Goal: Task Accomplishment & Management: Complete application form

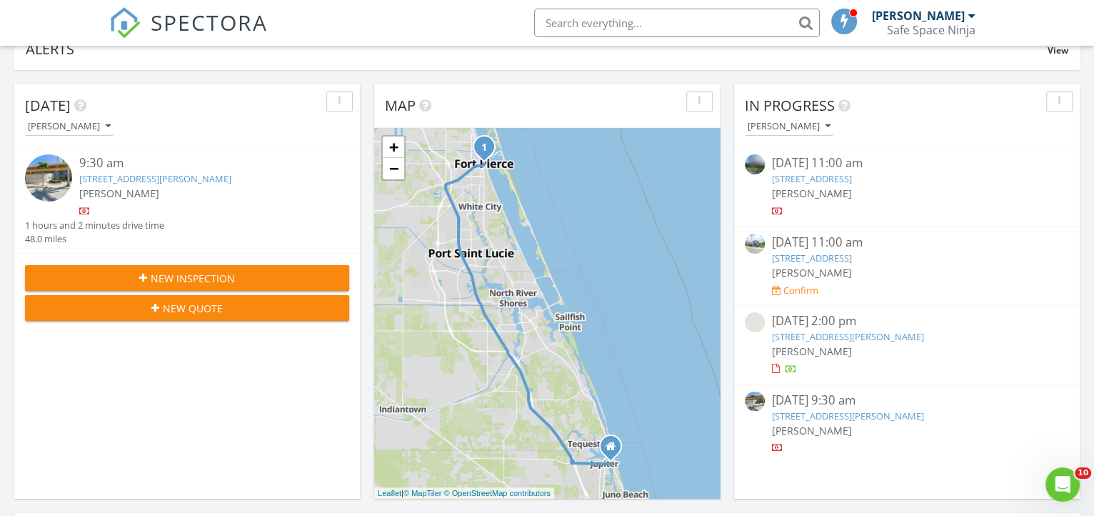
scroll to position [129, 0]
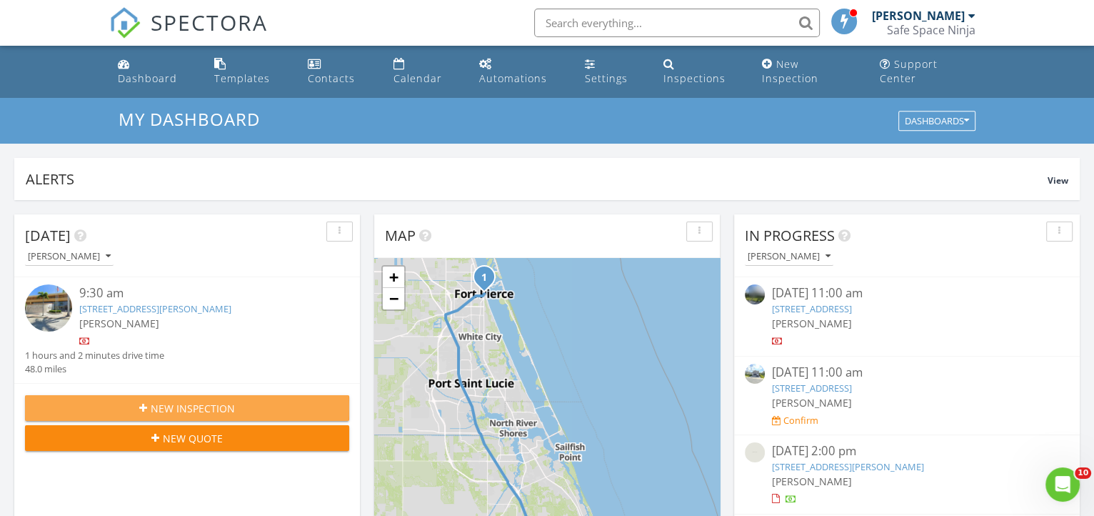
click at [252, 401] on div "New Inspection" at bounding box center [186, 408] width 301 height 15
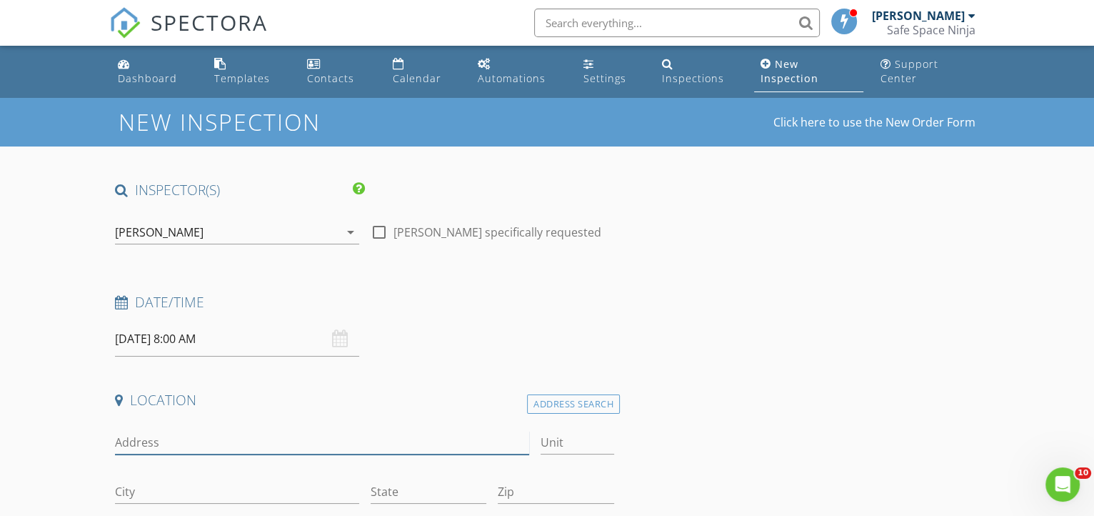
click at [314, 438] on input "Address" at bounding box center [322, 443] width 414 height 24
paste input "10342 Fox Trail Road #1401"
drag, startPoint x: 229, startPoint y: 439, endPoint x: 270, endPoint y: 441, distance: 40.7
click at [270, 441] on input "10342 Fox Trail Road #1401" at bounding box center [322, 443] width 414 height 24
type input "10342 Fox Trail Road"
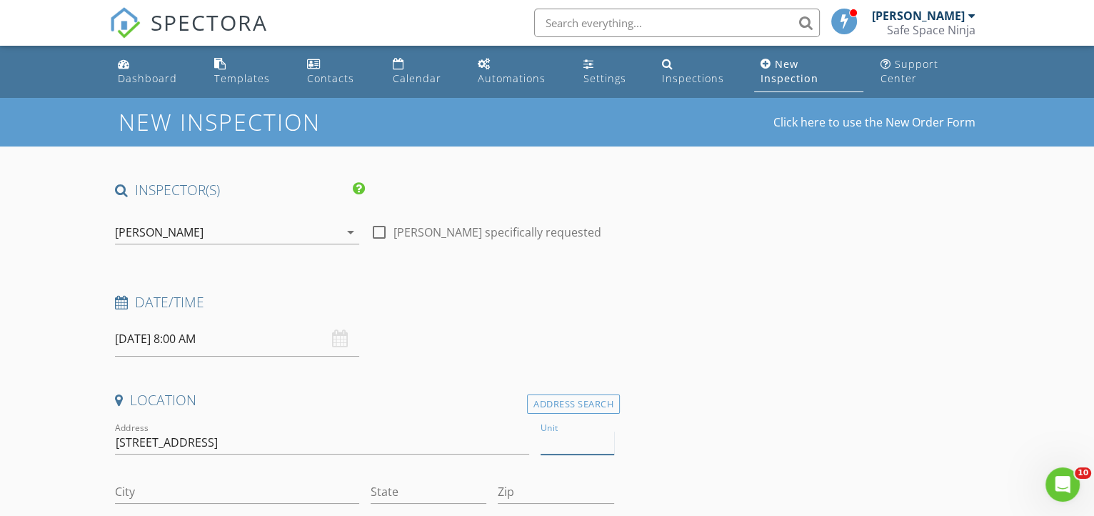
click at [574, 449] on input "Unit" at bounding box center [578, 443] width 74 height 24
paste input "#1401"
type input "#1401"
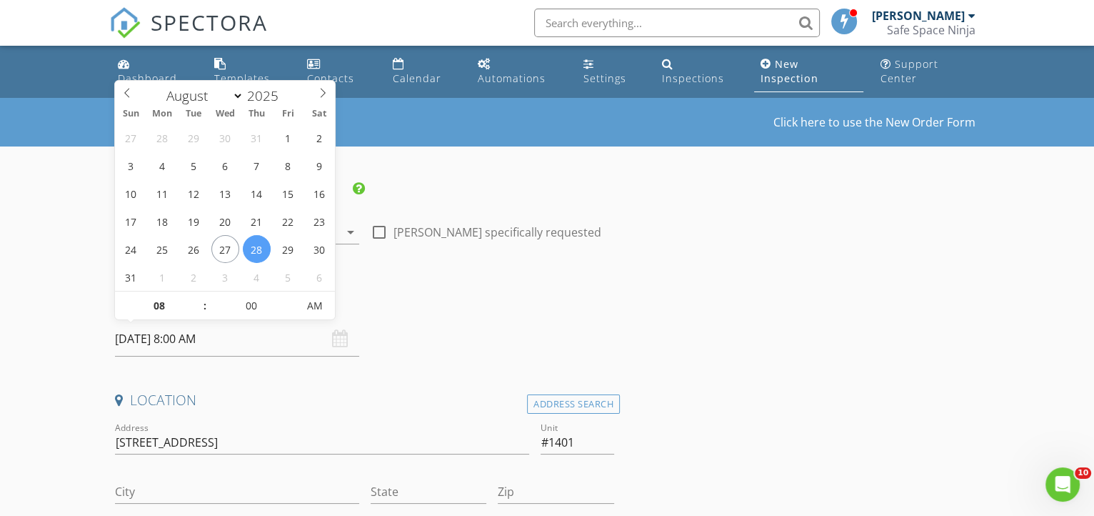
click at [279, 333] on input "08/28/2025 8:00 AM" at bounding box center [237, 338] width 244 height 35
type input "09"
type input "08/28/2025 9:00 AM"
click at [198, 299] on span at bounding box center [198, 298] width 10 height 14
type input "10"
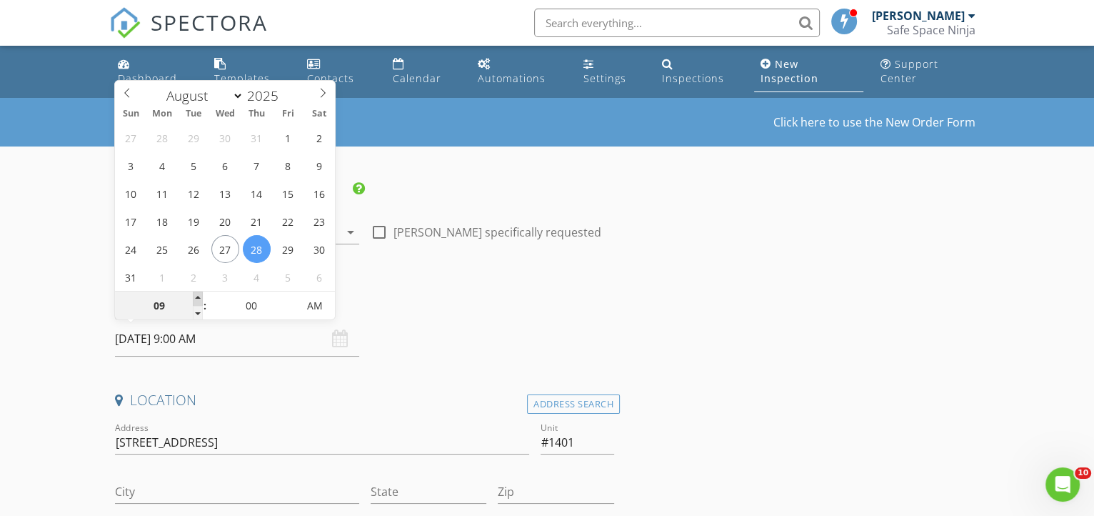
type input "08/28/2025 10:00 AM"
click at [198, 299] on span at bounding box center [198, 298] width 10 height 14
type input "11"
type input "08/28/2025 11:00 AM"
click at [198, 299] on span at bounding box center [198, 298] width 10 height 14
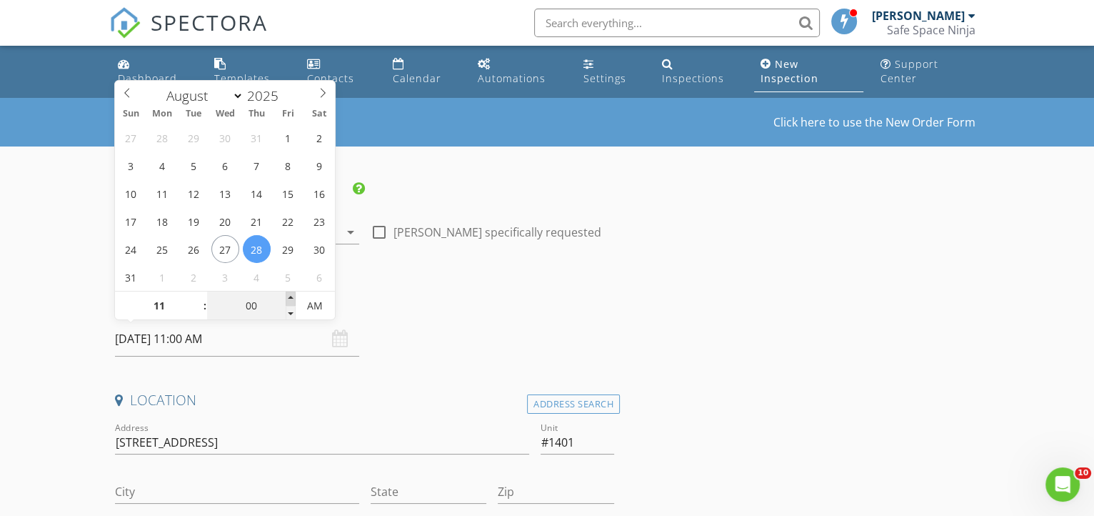
type input "05"
type input "08/28/2025 11:05 AM"
click at [287, 297] on span at bounding box center [291, 298] width 10 height 14
type input "10"
type input "08/28/2025 11:10 AM"
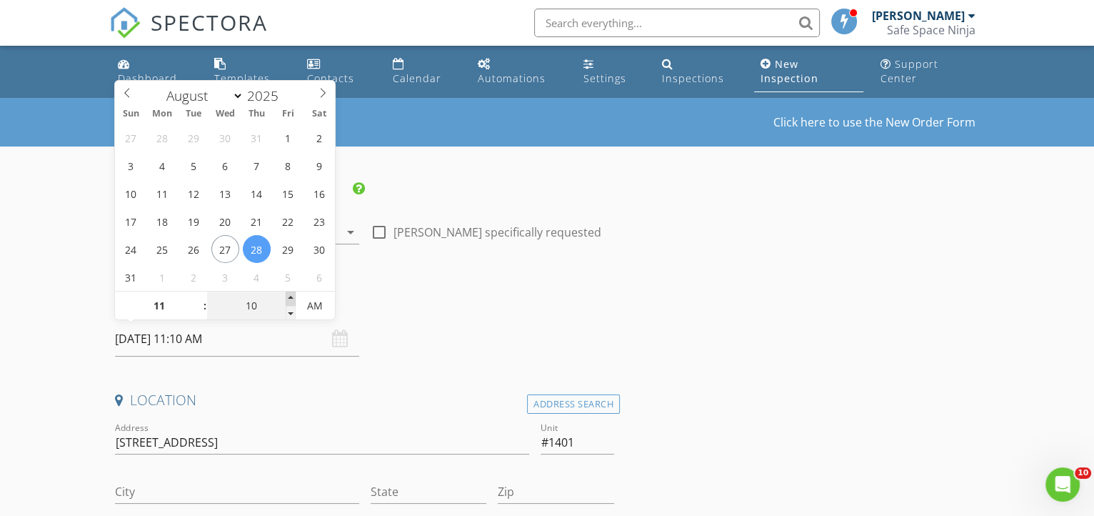
click at [287, 297] on span at bounding box center [291, 298] width 10 height 14
type input "15"
type input "08/28/2025 11:15 AM"
click at [287, 297] on span at bounding box center [291, 298] width 10 height 14
type input "20"
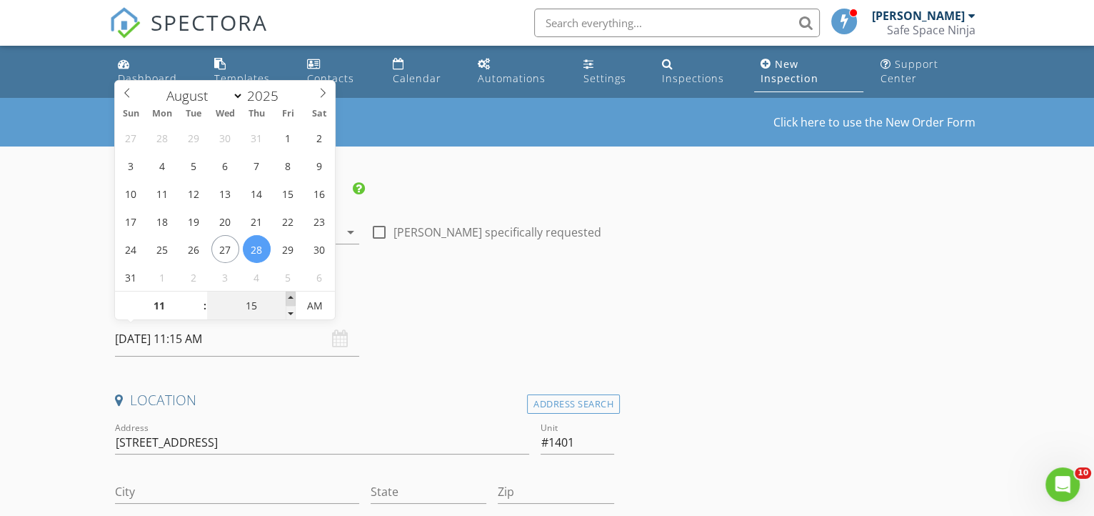
type input "08/28/2025 11:20 AM"
click at [287, 297] on span at bounding box center [291, 298] width 10 height 14
type input "25"
type input "08/28/2025 11:25 AM"
click at [287, 297] on span at bounding box center [291, 298] width 10 height 14
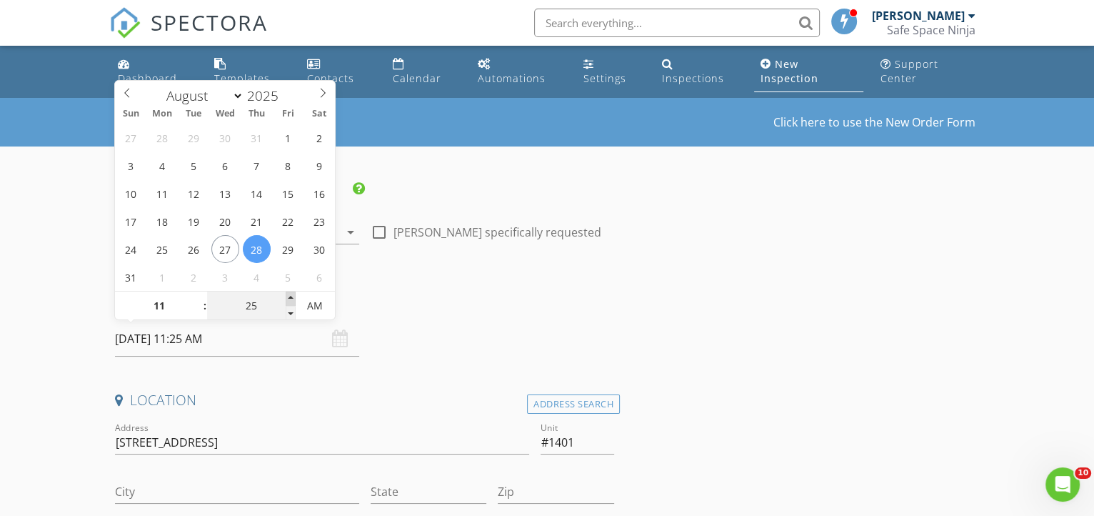
type input "30"
type input "08/28/2025 11:30 AM"
click at [287, 297] on span at bounding box center [291, 298] width 10 height 14
click at [271, 353] on input "08/28/2025 11:30 AM" at bounding box center [237, 338] width 244 height 35
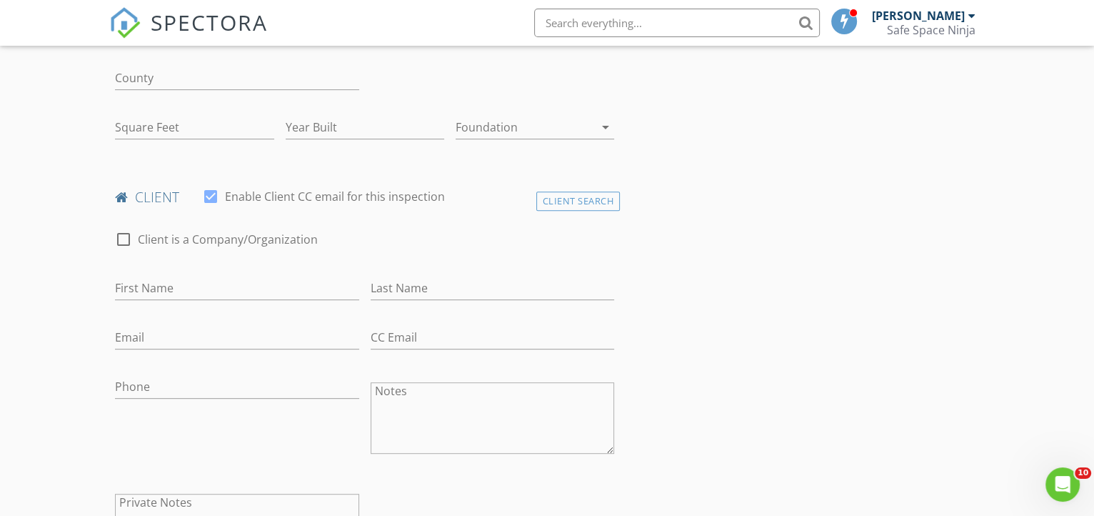
scroll to position [519, 0]
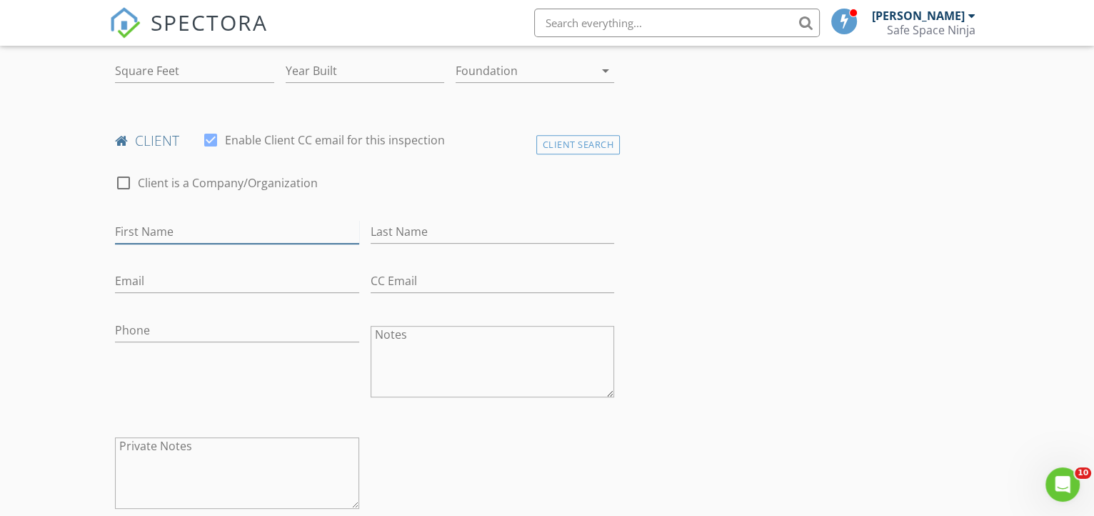
click at [202, 233] on input "First Name" at bounding box center [237, 232] width 244 height 24
type input "PG"
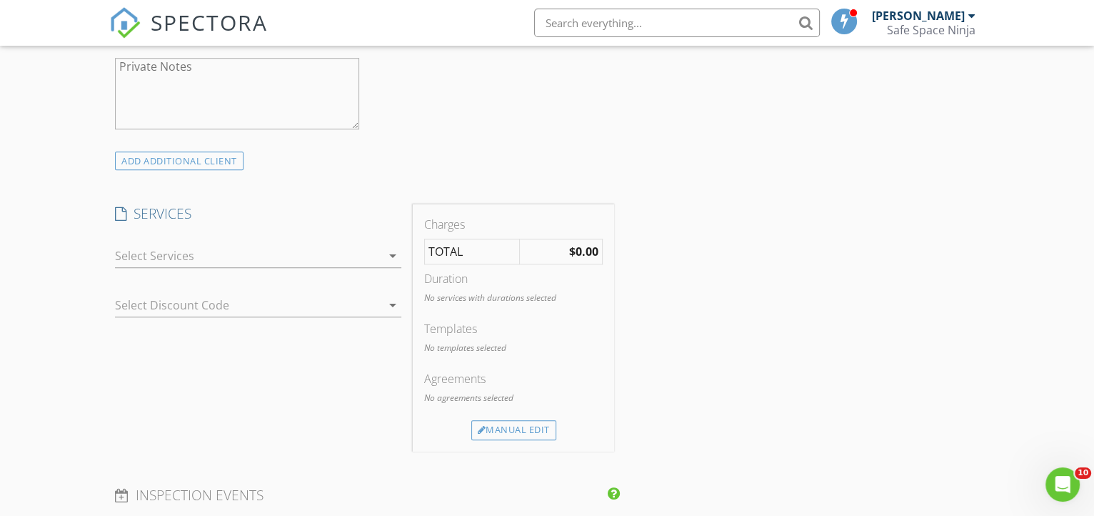
scroll to position [908, 0]
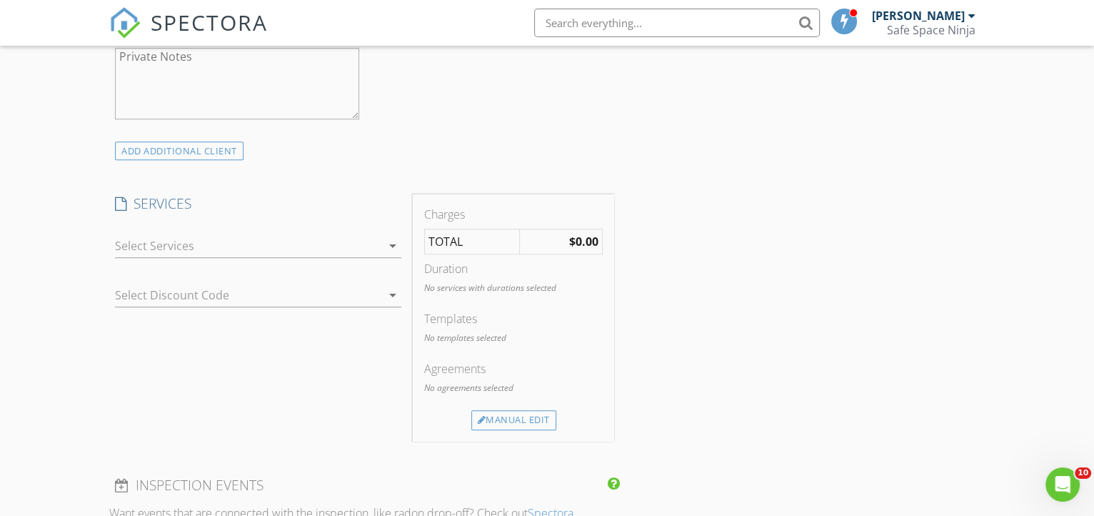
type input "Management"
click at [383, 239] on div "arrow_drop_down" at bounding box center [391, 245] width 20 height 17
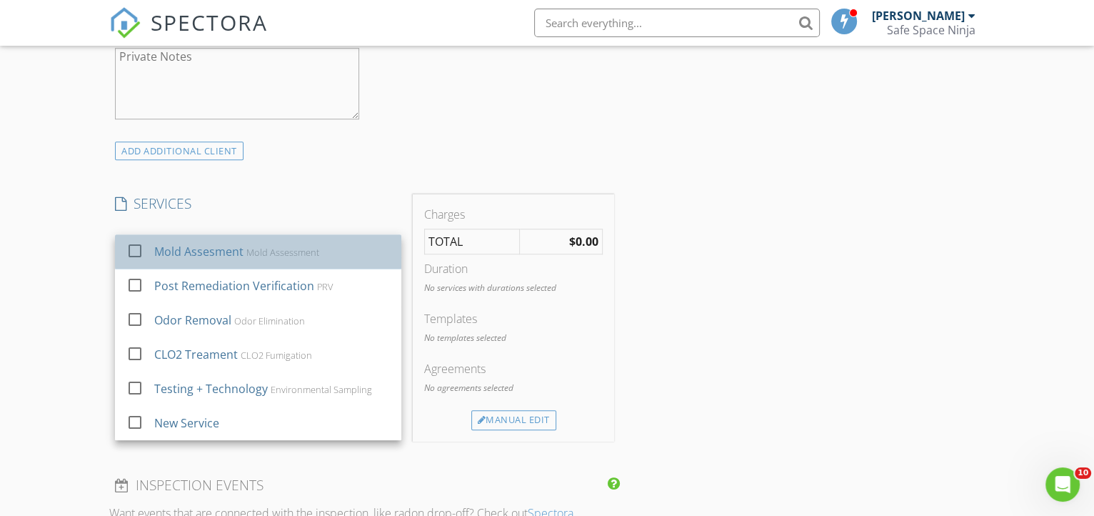
click at [349, 256] on div "Mold Assesment Mold Assessment" at bounding box center [272, 251] width 236 height 29
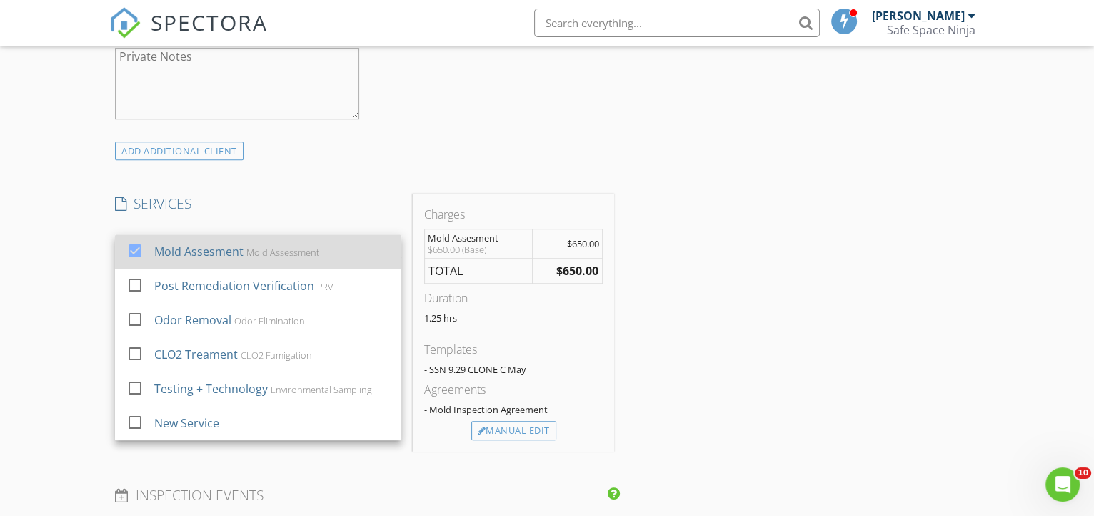
click at [322, 256] on div "Mold Assesment Mold Assessment" at bounding box center [272, 251] width 236 height 29
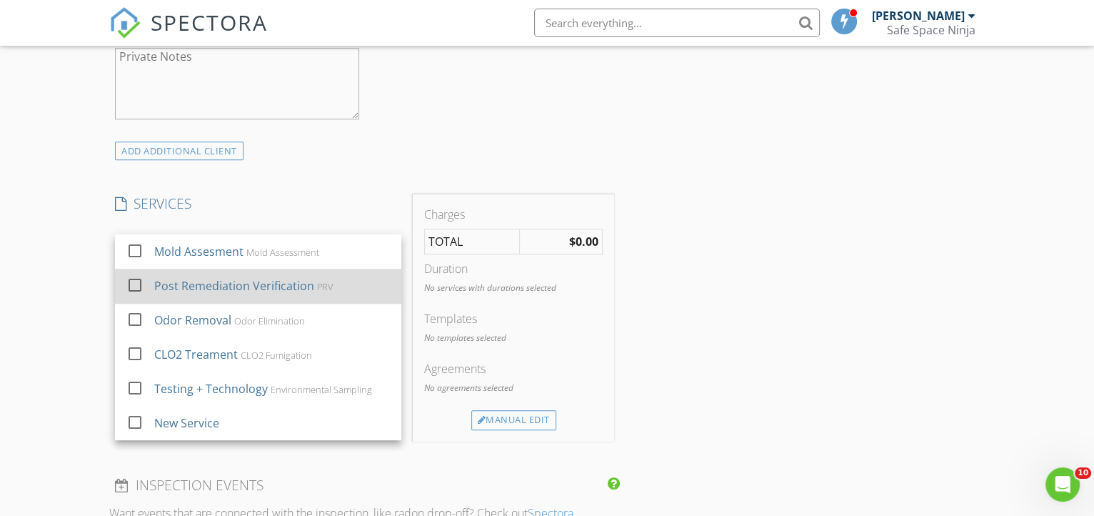
click at [256, 287] on div "Post Remediation Verification" at bounding box center [234, 285] width 160 height 17
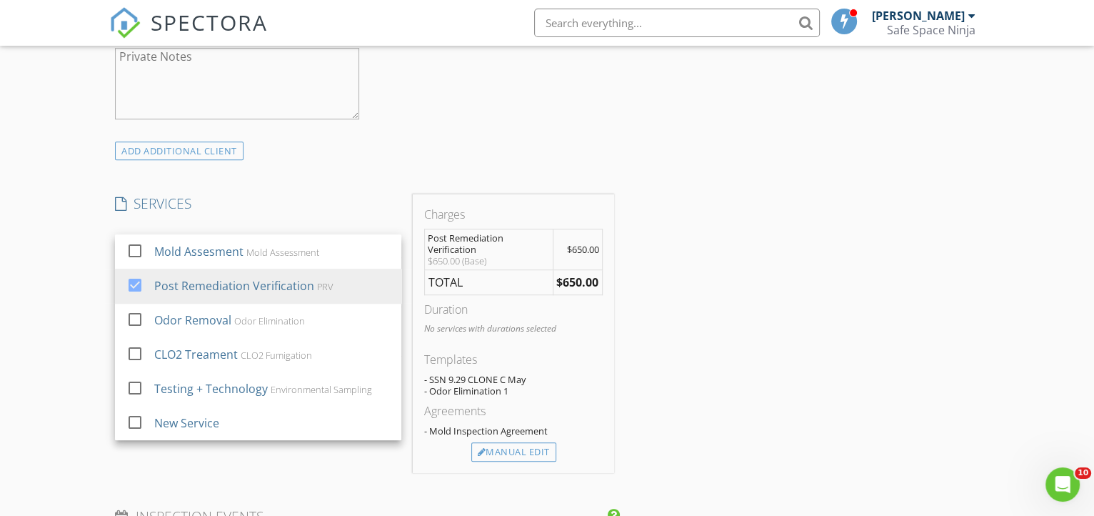
click at [691, 352] on div "INSPECTOR(S) check_box Troy Sanford PRIMARY Troy Sanford arrow_drop_down check_…" at bounding box center [547, 393] width 876 height 2243
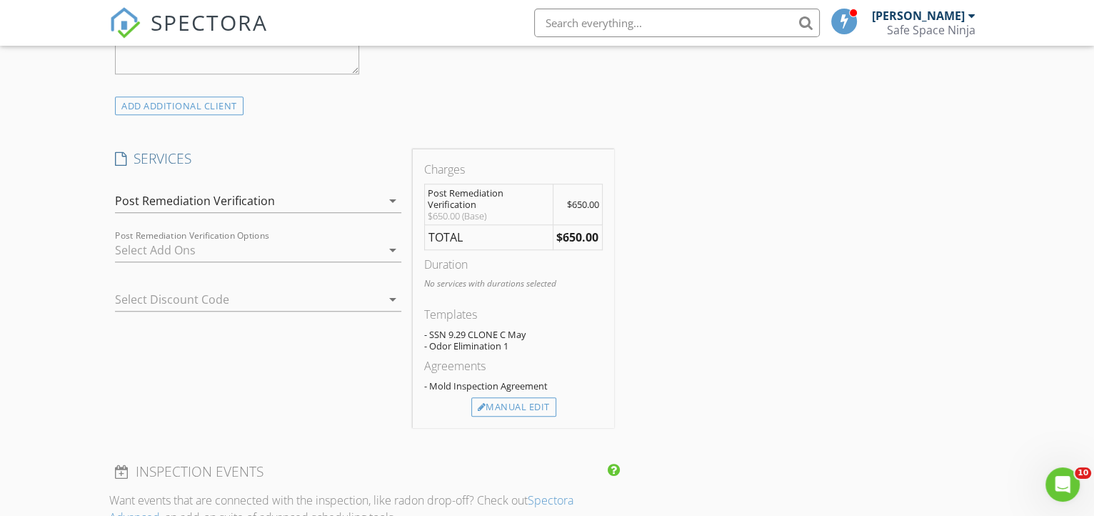
scroll to position [973, 0]
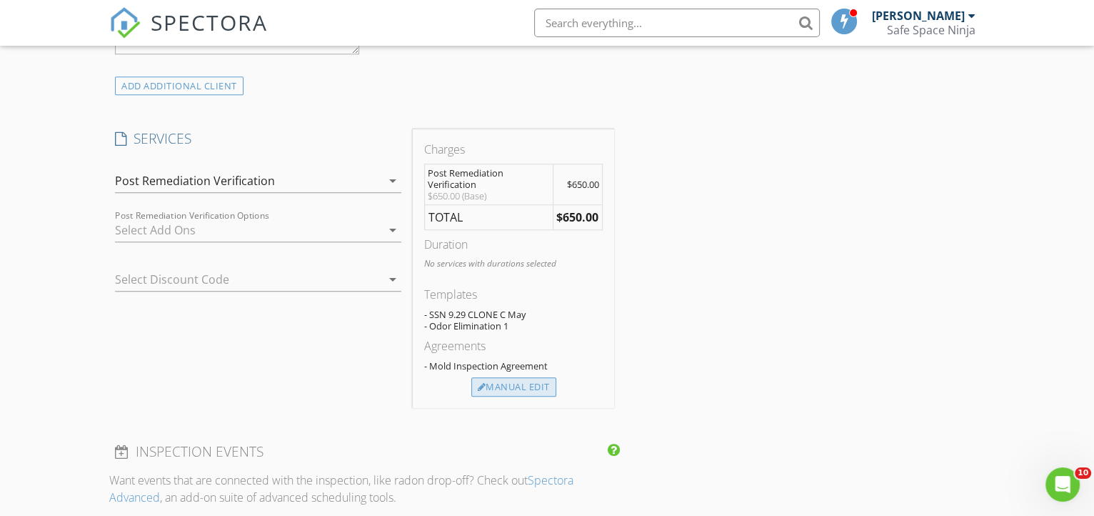
click at [546, 389] on div "Manual Edit" at bounding box center [513, 387] width 85 height 20
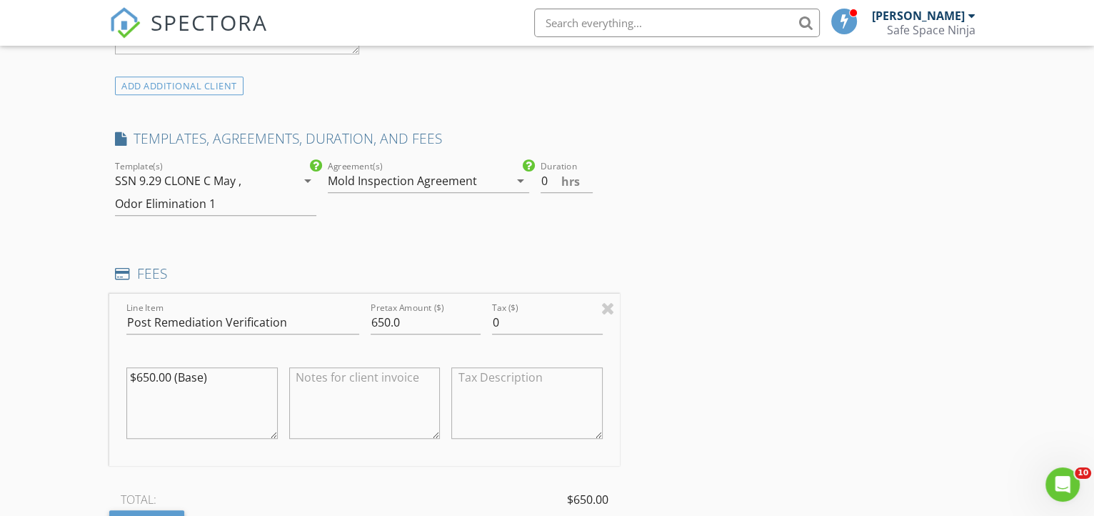
click at [310, 179] on icon "arrow_drop_down" at bounding box center [307, 180] width 17 height 17
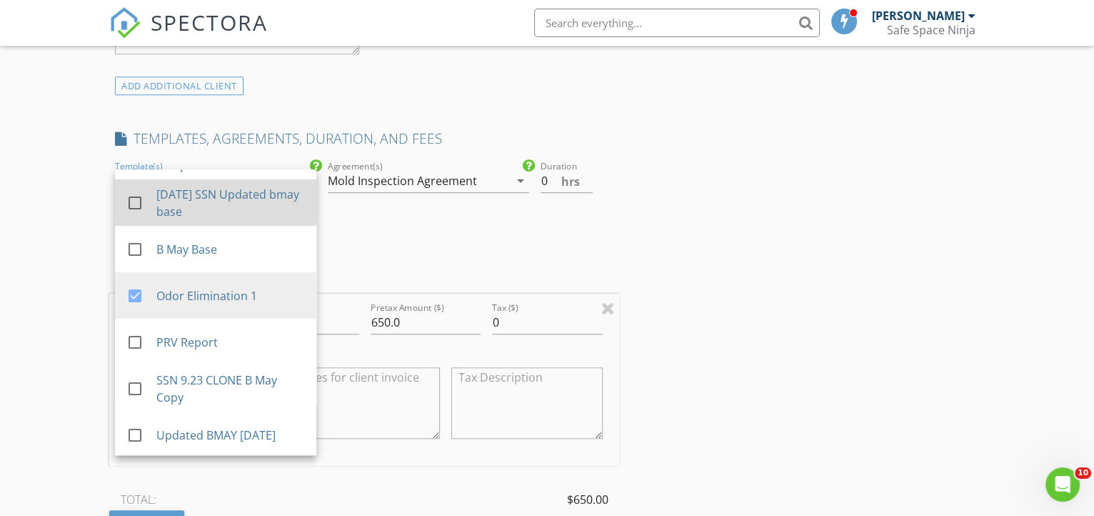
scroll to position [129, 0]
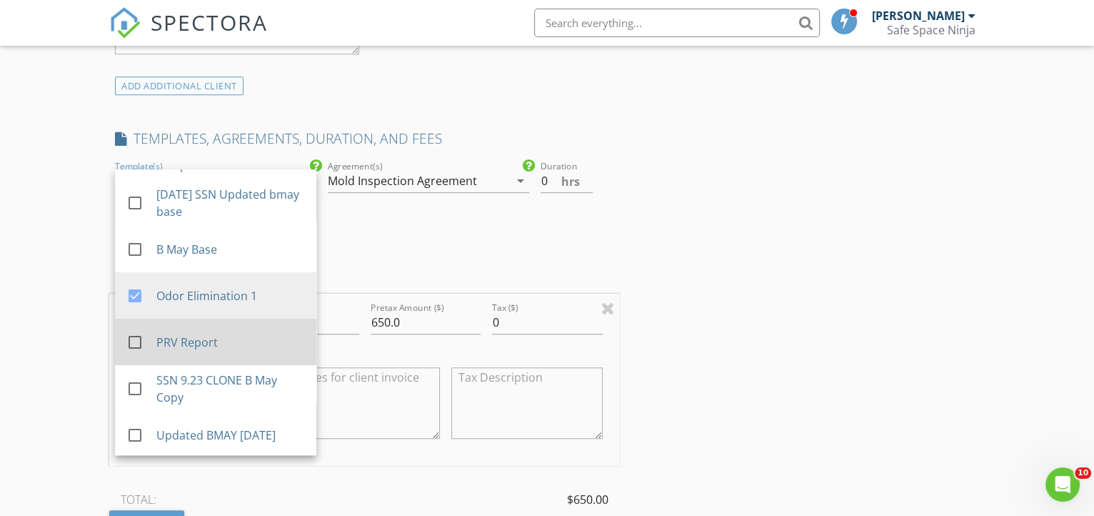
click at [141, 336] on div at bounding box center [135, 342] width 24 height 24
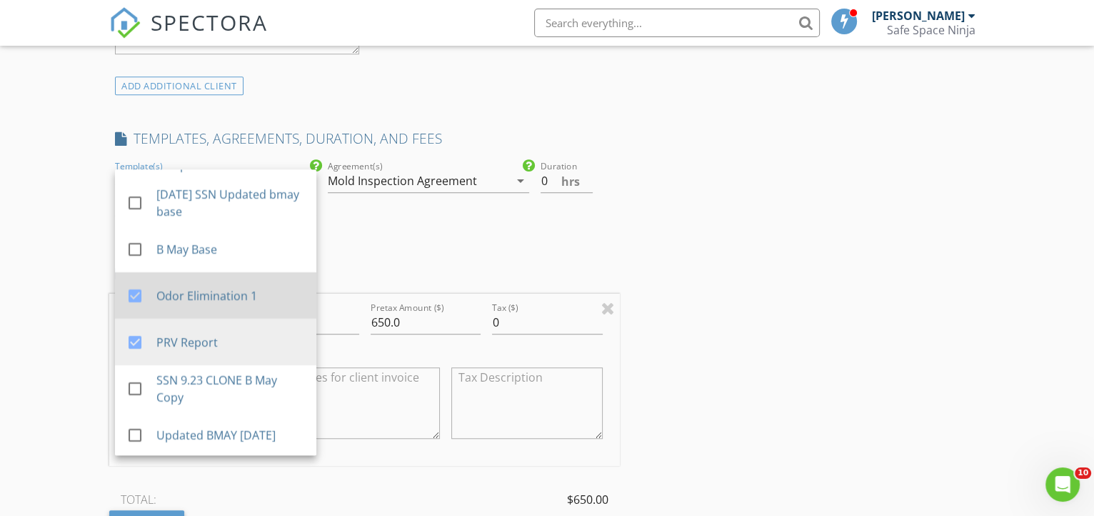
click at [141, 291] on div at bounding box center [135, 296] width 24 height 24
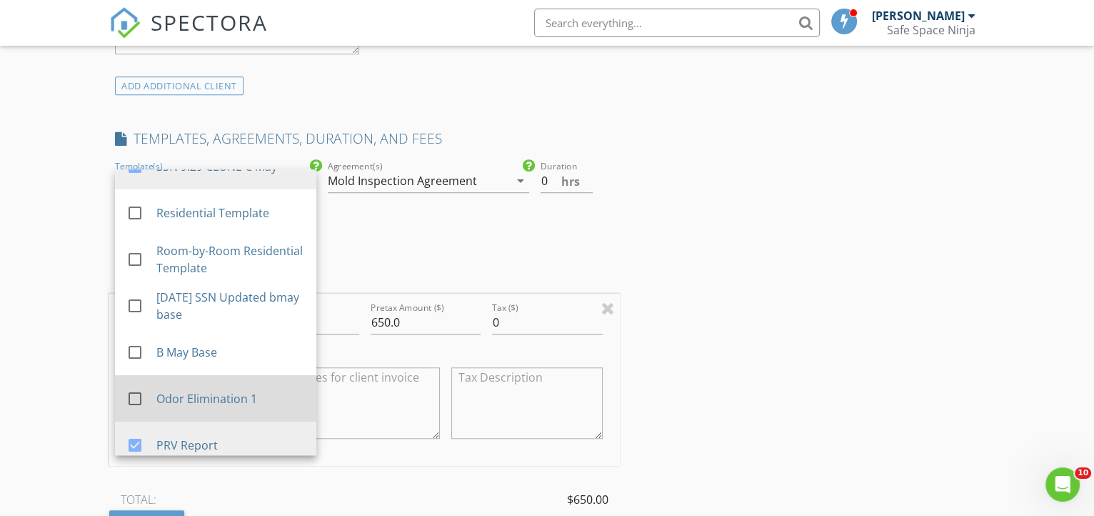
scroll to position [0, 0]
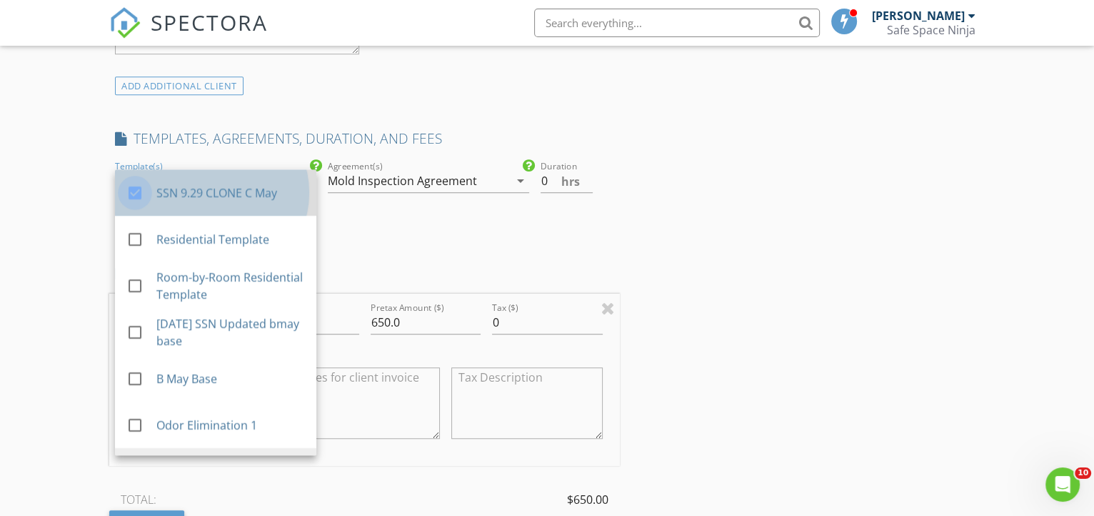
click at [135, 181] on div at bounding box center [135, 193] width 24 height 24
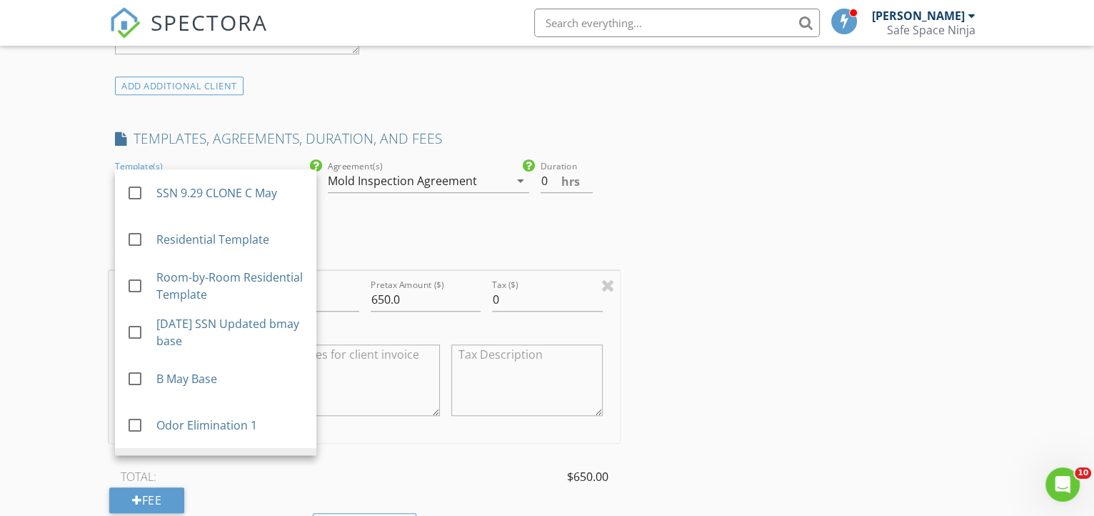
click at [416, 209] on div "INSPECTOR(S) check_box Troy Sanford PRIMARY Troy Sanford arrow_drop_down check_…" at bounding box center [364, 349] width 511 height 2284
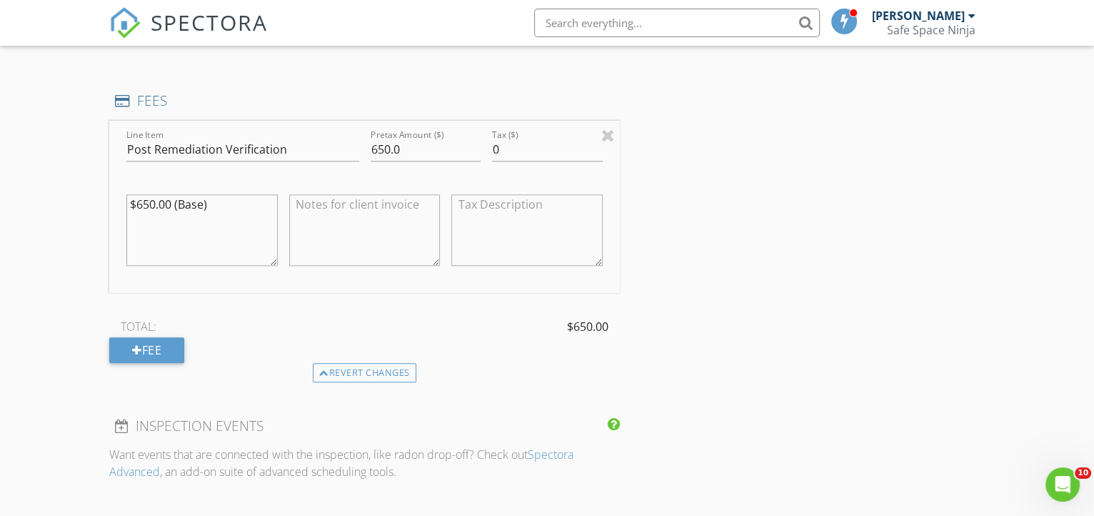
scroll to position [1088, 0]
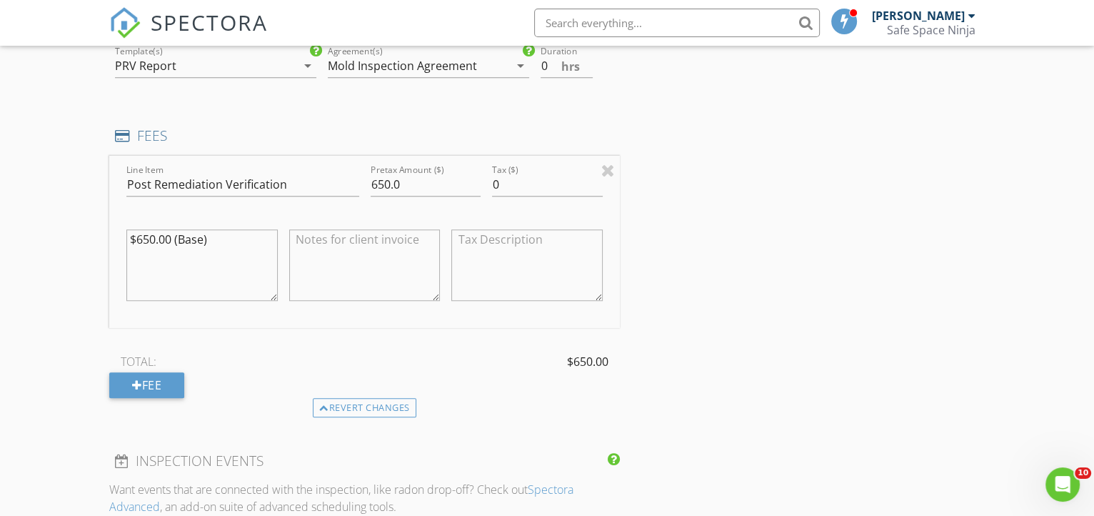
click at [461, 391] on div "TOTAL: $650.00 Fee" at bounding box center [364, 374] width 511 height 47
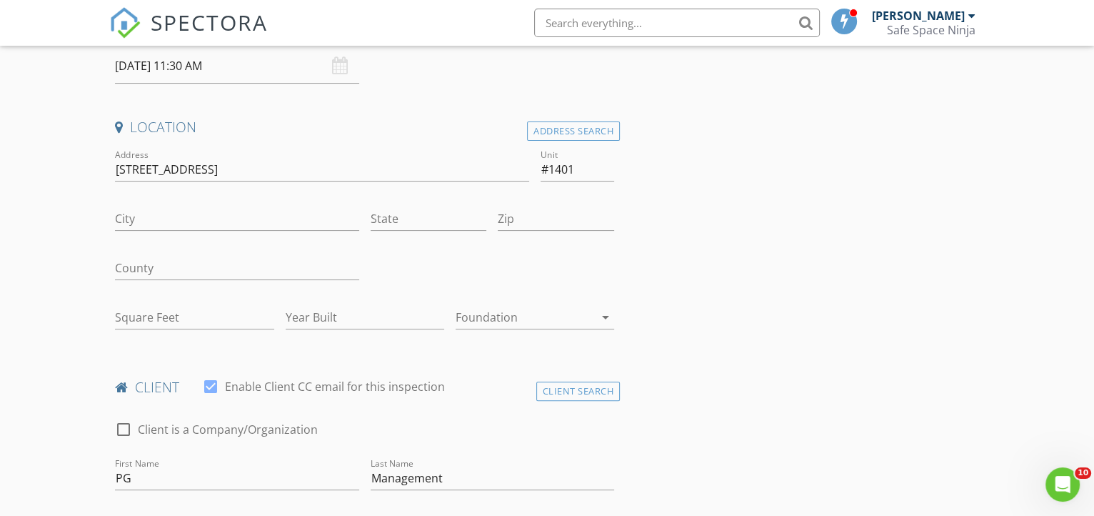
scroll to position [244, 0]
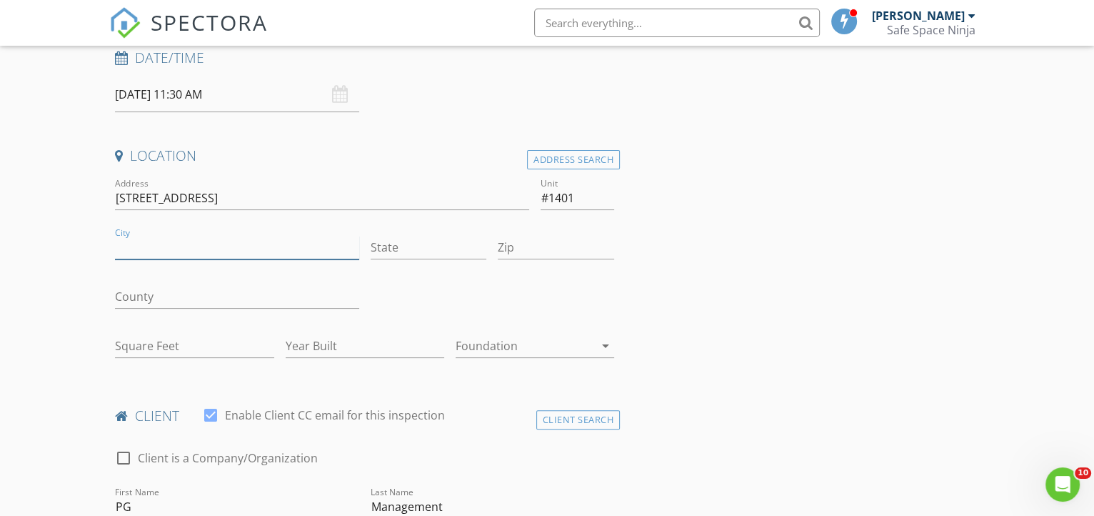
click at [338, 249] on input "City" at bounding box center [237, 248] width 244 height 24
type input "Royal Palm Beach"
type input "FL"
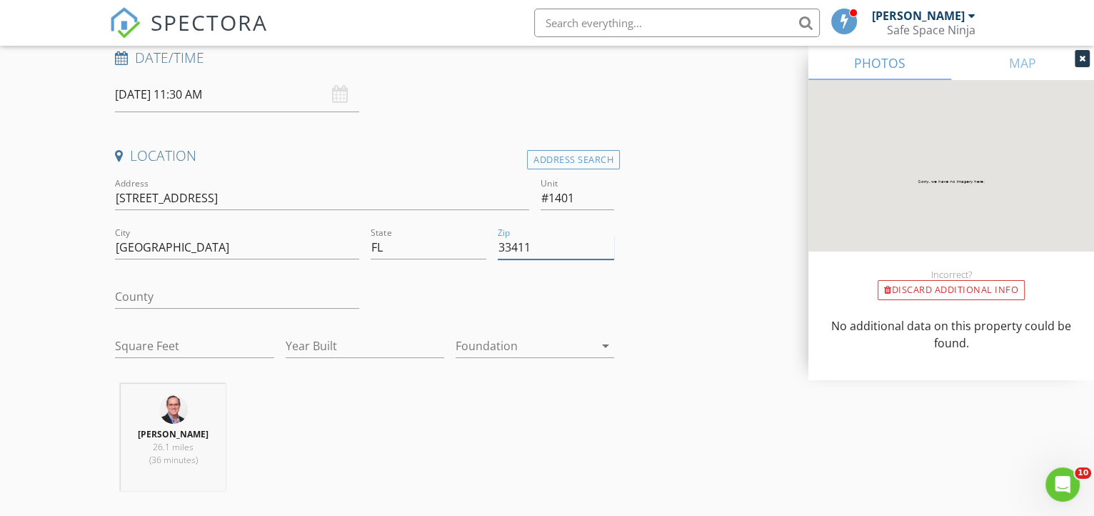
type input "33411"
click at [256, 289] on input "County" at bounding box center [237, 297] width 244 height 24
click at [402, 486] on div "Troy Sanford 26.1 miles (36 minutes)" at bounding box center [364, 443] width 511 height 119
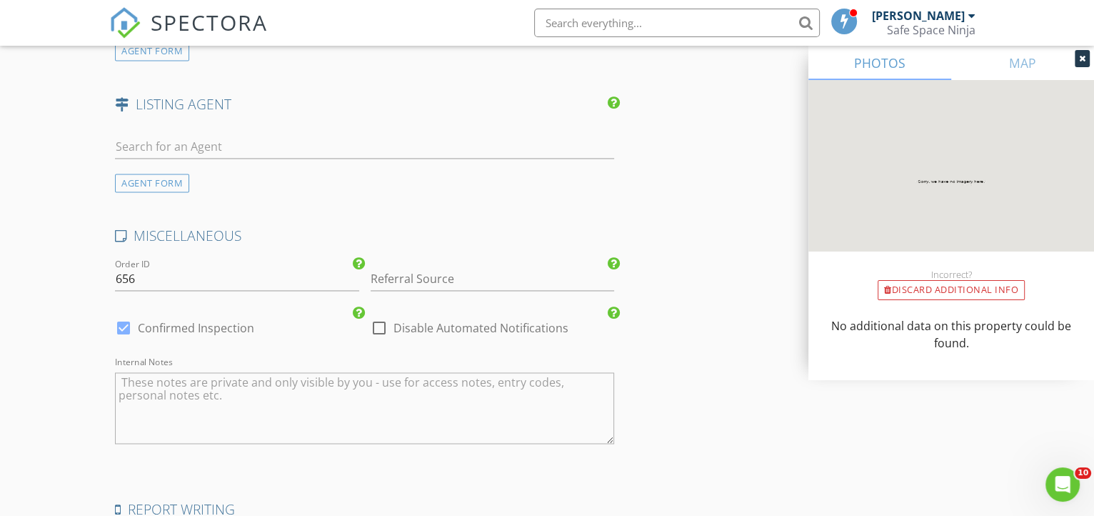
scroll to position [2192, 0]
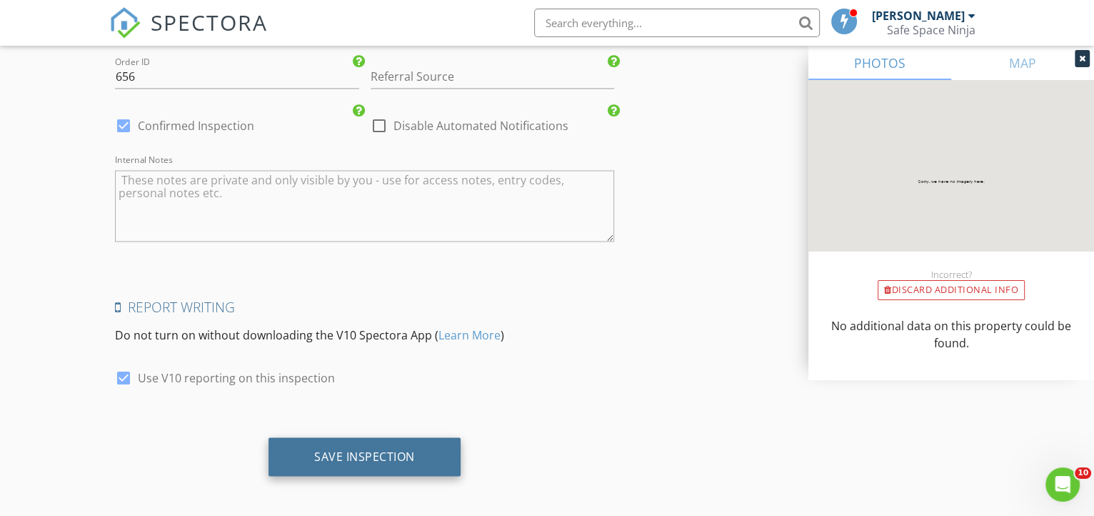
click at [391, 463] on div "Save Inspection" at bounding box center [365, 456] width 192 height 39
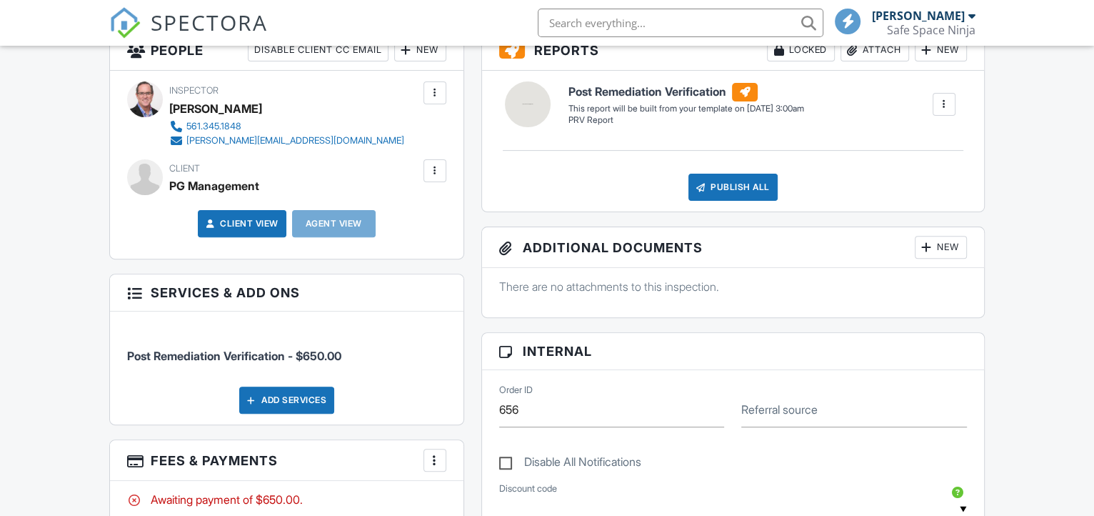
scroll to position [64, 0]
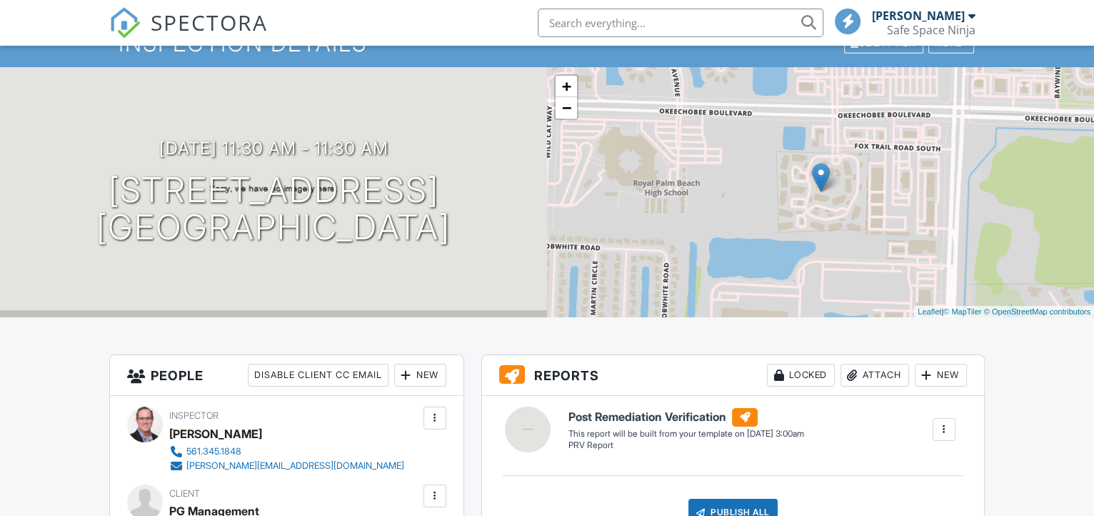
click at [691, 184] on div "+ − Leaflet | © MapTiler © OpenStreetMap contributors" at bounding box center [820, 192] width 547 height 250
click at [953, 24] on div "Safe Space Ninja" at bounding box center [931, 30] width 89 height 14
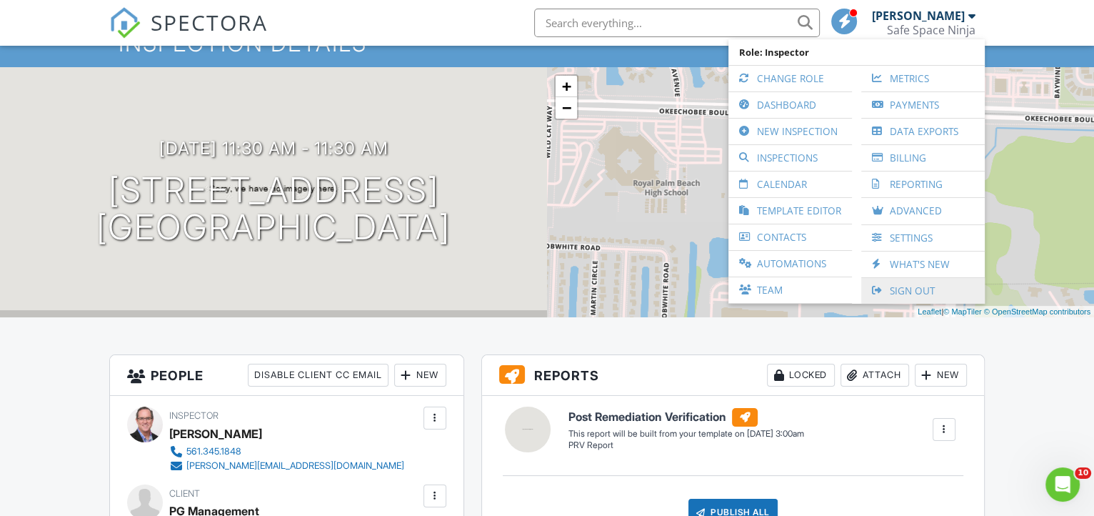
click at [929, 283] on link "Sign Out" at bounding box center [922, 291] width 109 height 26
